Goal: Transaction & Acquisition: Purchase product/service

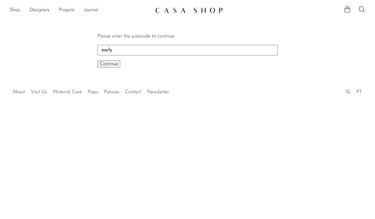
type input "early"
click at [98, 60] on button "Continue One moment..." at bounding box center [109, 63] width 23 height 7
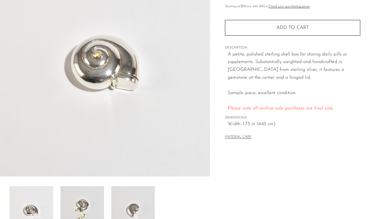
scroll to position [78, 0]
click at [242, 36] on div "Collections Fall Archive Sale 2025 Sterling Shell Pillbox Sample $300 Starting …" at bounding box center [292, 50] width 135 height 200
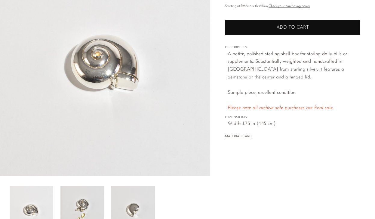
click at [241, 29] on button "Add to cart" at bounding box center [292, 28] width 135 height 16
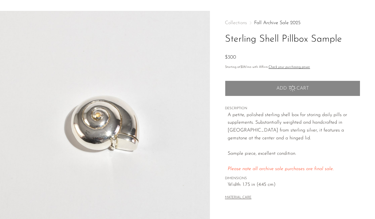
scroll to position [0, 0]
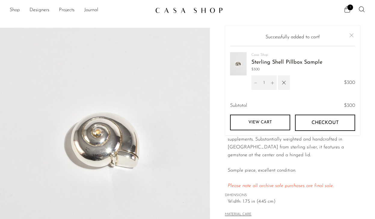
click at [353, 32] on button "Close" at bounding box center [351, 35] width 7 height 7
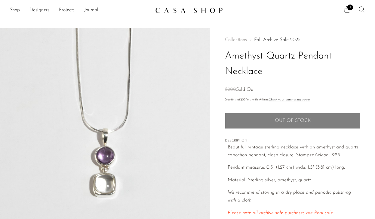
click at [16, 7] on link "Shop" at bounding box center [15, 10] width 10 height 8
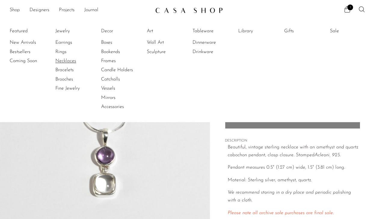
click at [64, 63] on link "Necklaces" at bounding box center [77, 60] width 45 height 7
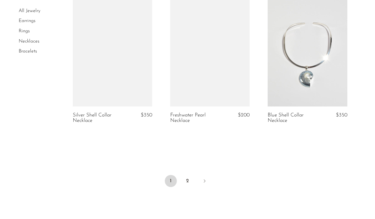
scroll to position [1689, 0]
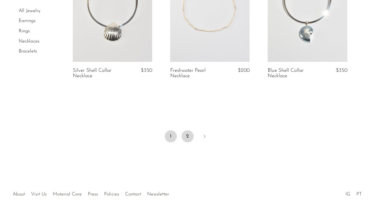
click at [188, 132] on link "2" at bounding box center [188, 136] width 12 height 12
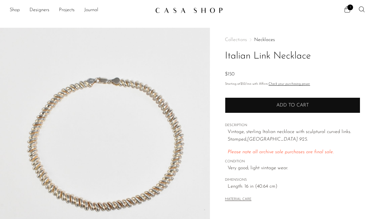
click at [231, 105] on button "Add to cart" at bounding box center [292, 105] width 135 height 16
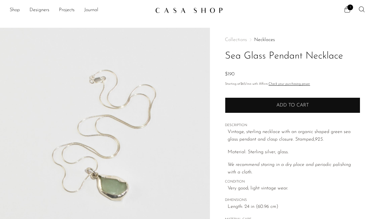
click at [244, 100] on button "Add to cart" at bounding box center [292, 105] width 135 height 16
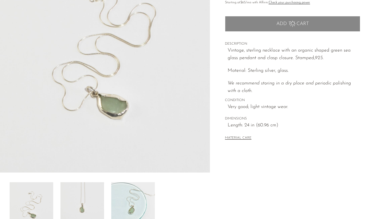
scroll to position [98, 0]
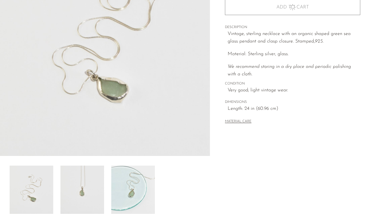
click at [99, 185] on img at bounding box center [83, 189] width 44 height 48
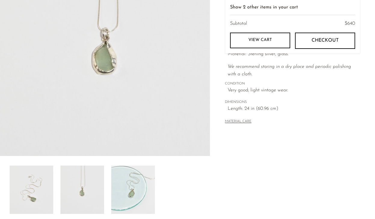
click at [126, 189] on img at bounding box center [133, 189] width 44 height 48
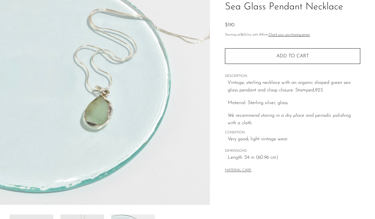
scroll to position [0, 0]
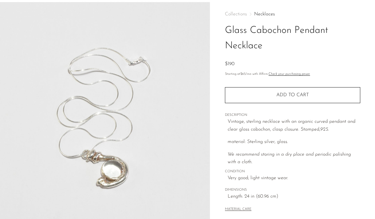
scroll to position [39, 0]
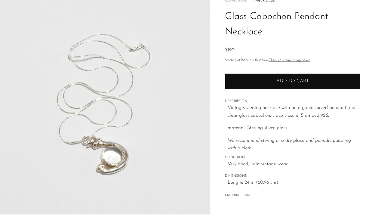
click at [254, 77] on button "Add to cart" at bounding box center [292, 81] width 135 height 16
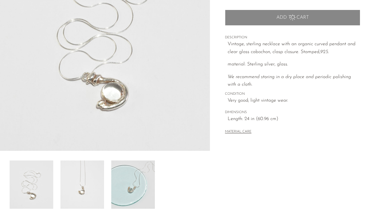
scroll to position [0, 0]
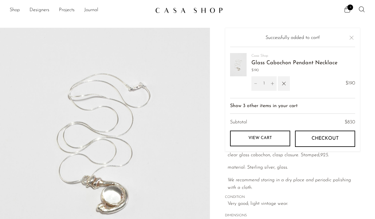
click at [251, 205] on span "Very good; light vintage wear." at bounding box center [294, 204] width 133 height 8
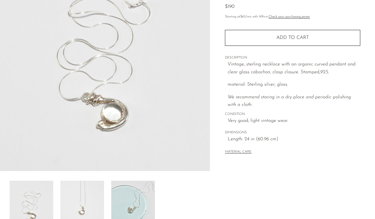
scroll to position [125, 0]
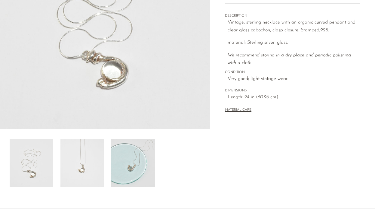
click at [91, 140] on img at bounding box center [83, 162] width 44 height 48
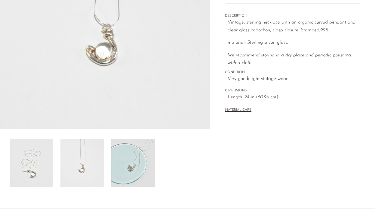
click at [126, 150] on img at bounding box center [133, 162] width 44 height 48
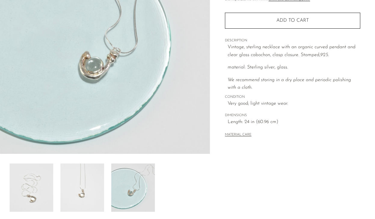
scroll to position [84, 0]
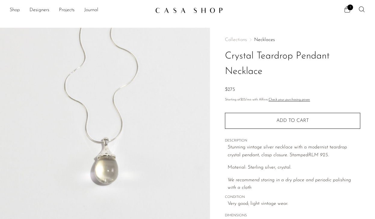
scroll to position [39, 0]
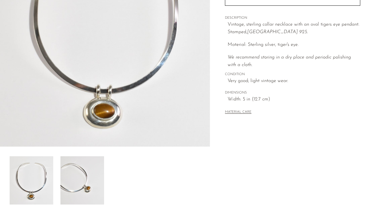
click at [91, 181] on img at bounding box center [83, 180] width 44 height 48
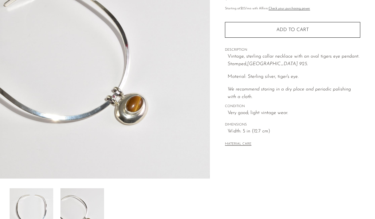
scroll to position [38, 0]
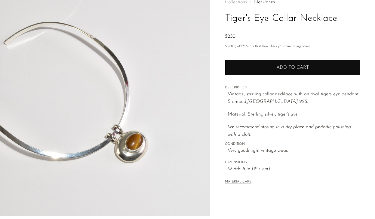
click at [244, 61] on button "Add to cart" at bounding box center [292, 68] width 135 height 16
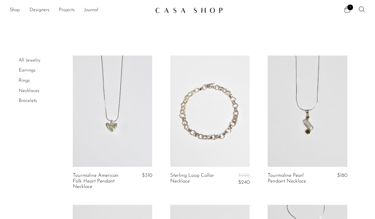
click at [33, 72] on link "Earrings" at bounding box center [27, 70] width 17 height 5
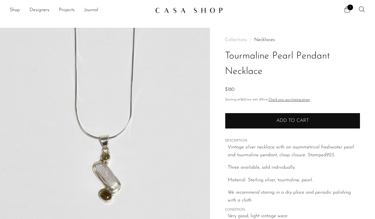
click at [246, 119] on button "Add to cart" at bounding box center [292, 121] width 135 height 16
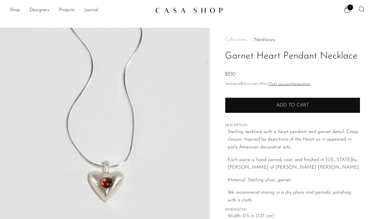
click at [260, 99] on button "Add to cart" at bounding box center [292, 105] width 135 height 16
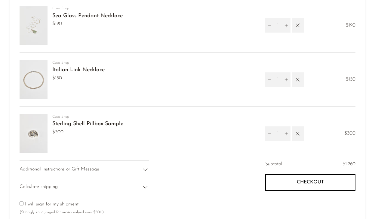
scroll to position [317, 0]
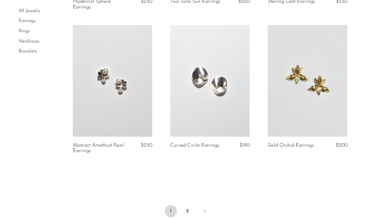
scroll to position [1627, 0]
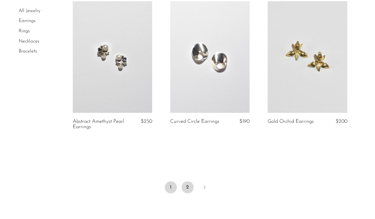
click at [186, 185] on link "2" at bounding box center [188, 187] width 12 height 12
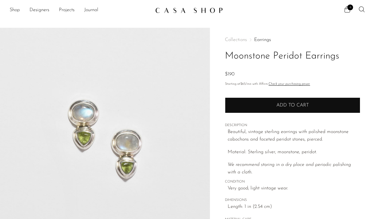
click at [247, 104] on button "Add to cart" at bounding box center [292, 105] width 135 height 16
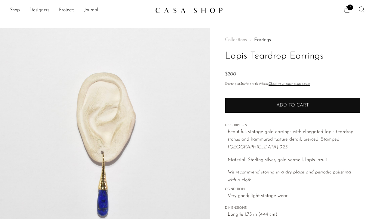
click at [250, 104] on button "Add to cart" at bounding box center [292, 105] width 135 height 16
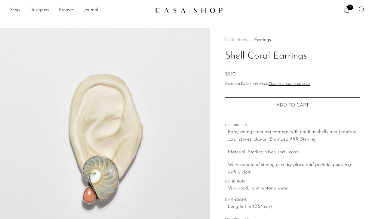
scroll to position [102, 0]
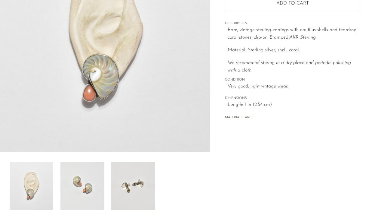
click at [83, 181] on img at bounding box center [83, 185] width 44 height 48
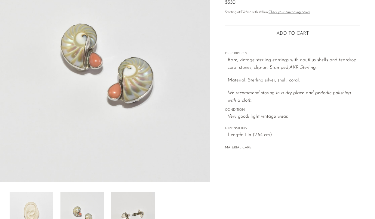
scroll to position [70, 0]
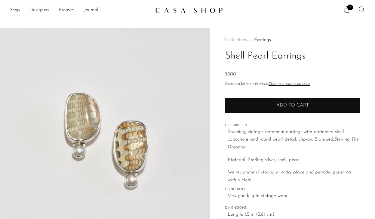
click at [243, 100] on button "Add to cart" at bounding box center [292, 105] width 135 height 16
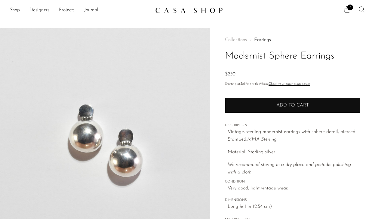
click at [258, 105] on button "Add to cart" at bounding box center [292, 105] width 135 height 16
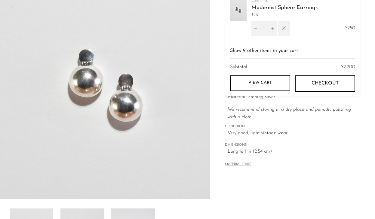
scroll to position [173, 0]
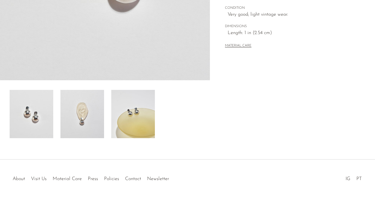
click at [128, 113] on img at bounding box center [133, 114] width 44 height 48
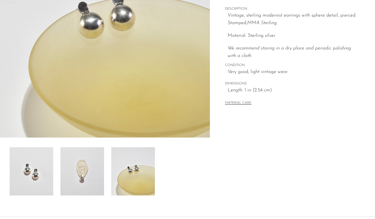
scroll to position [2, 0]
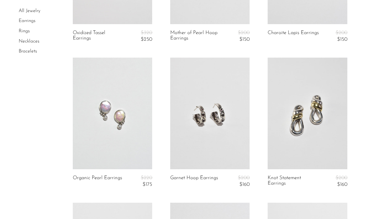
scroll to position [1290, 0]
click at [29, 50] on link "Bracelets" at bounding box center [28, 51] width 18 height 5
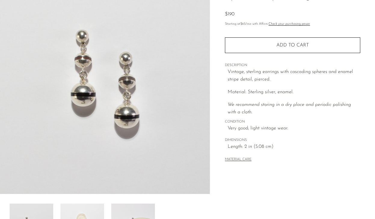
scroll to position [128, 0]
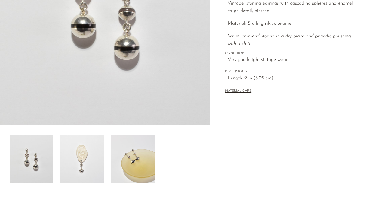
click at [78, 161] on img at bounding box center [83, 159] width 44 height 48
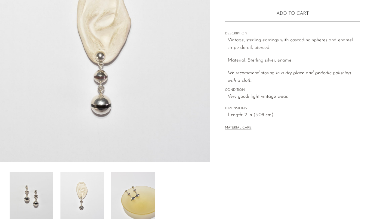
scroll to position [91, 0]
click at [140, 191] on img at bounding box center [133, 196] width 44 height 48
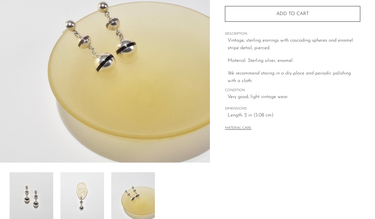
click at [105, 190] on div at bounding box center [105, 196] width 191 height 48
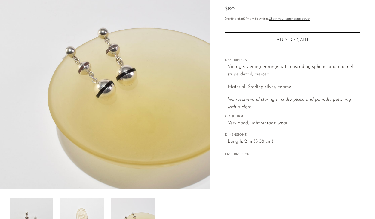
scroll to position [45, 0]
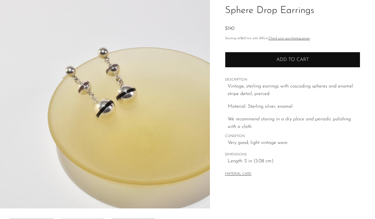
click at [241, 58] on button "Add to cart" at bounding box center [292, 60] width 135 height 16
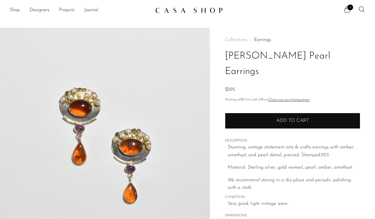
click at [254, 113] on button "Add to cart" at bounding box center [292, 121] width 135 height 16
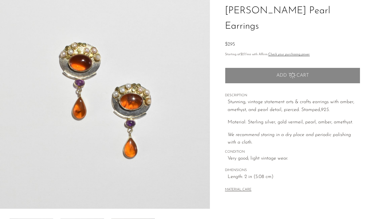
scroll to position [173, 0]
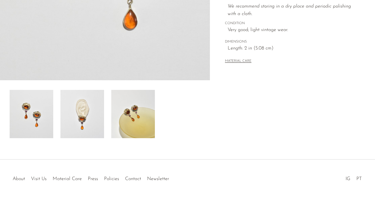
click at [126, 130] on img at bounding box center [133, 114] width 44 height 48
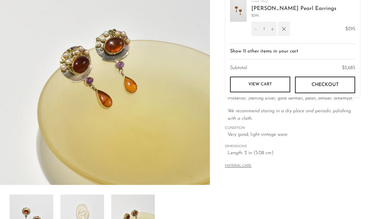
scroll to position [43, 0]
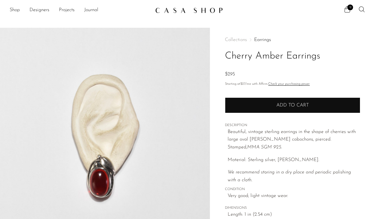
click at [266, 103] on button "Add to cart" at bounding box center [292, 105] width 135 height 16
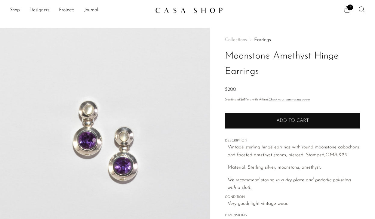
click at [289, 114] on button "Add to cart" at bounding box center [292, 121] width 135 height 16
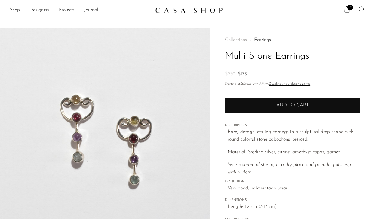
click at [273, 106] on button "Add to cart" at bounding box center [292, 105] width 135 height 16
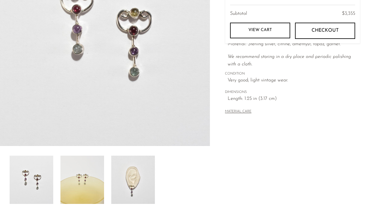
scroll to position [69, 0]
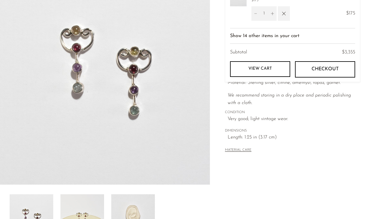
click at [333, 97] on icon "We recommend storing in a dry place and periodic polishing with a cloth." at bounding box center [289, 99] width 123 height 13
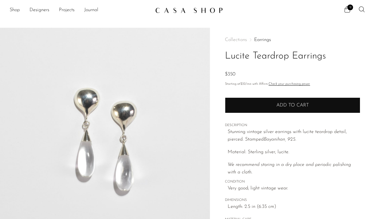
click at [262, 109] on button "Add to cart" at bounding box center [292, 105] width 135 height 16
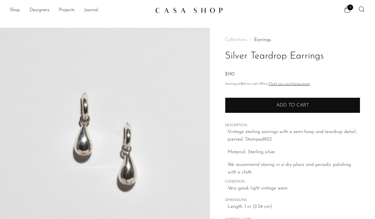
click at [271, 105] on button "Add to cart" at bounding box center [292, 105] width 135 height 16
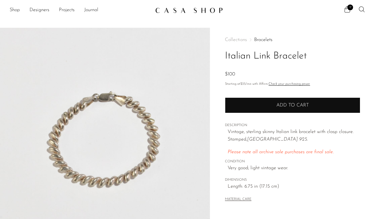
click at [232, 102] on button "Add to cart" at bounding box center [292, 105] width 135 height 16
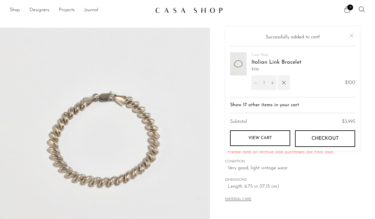
click at [349, 8] on span "18" at bounding box center [351, 8] width 6 height 6
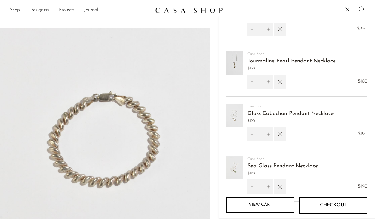
scroll to position [400, 0]
